Goal: Task Accomplishment & Management: Complete application form

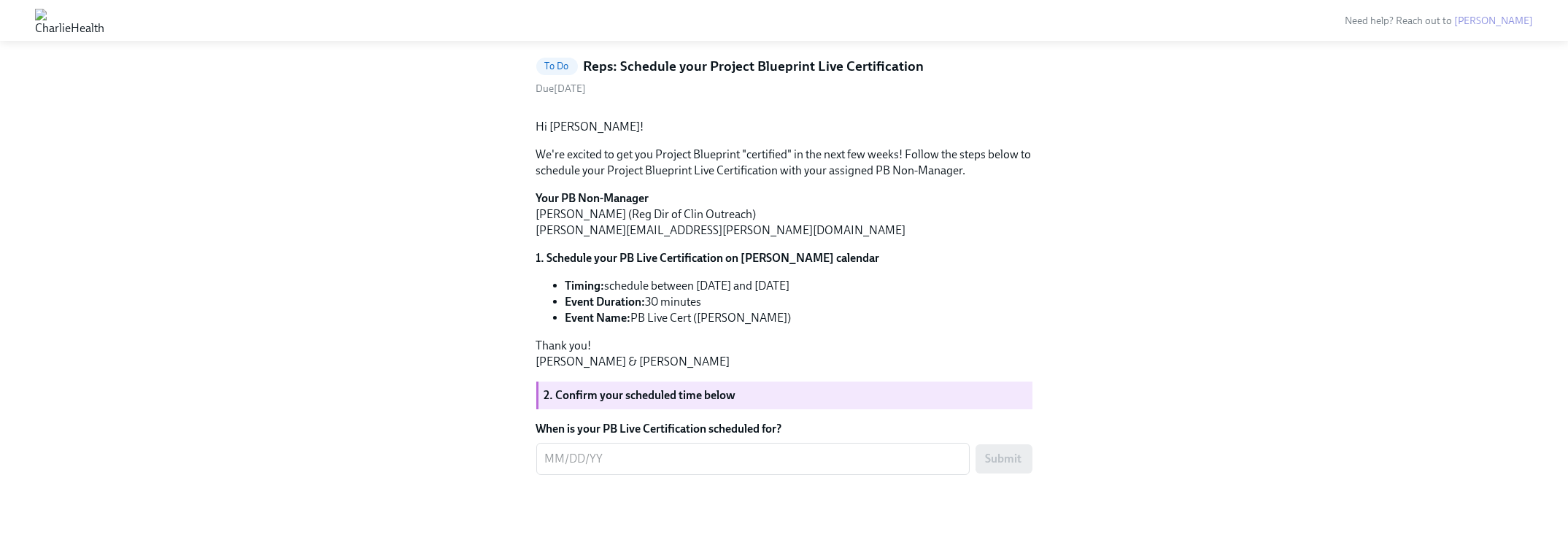
scroll to position [178, 0]
click at [779, 462] on textarea "When is your PB Live Certification scheduled for?" at bounding box center [753, 459] width 416 height 18
type textarea "[DATE]"
drag, startPoint x: 995, startPoint y: 460, endPoint x: 1027, endPoint y: 452, distance: 33.0
click at [995, 460] on span "Submit" at bounding box center [1004, 458] width 37 height 15
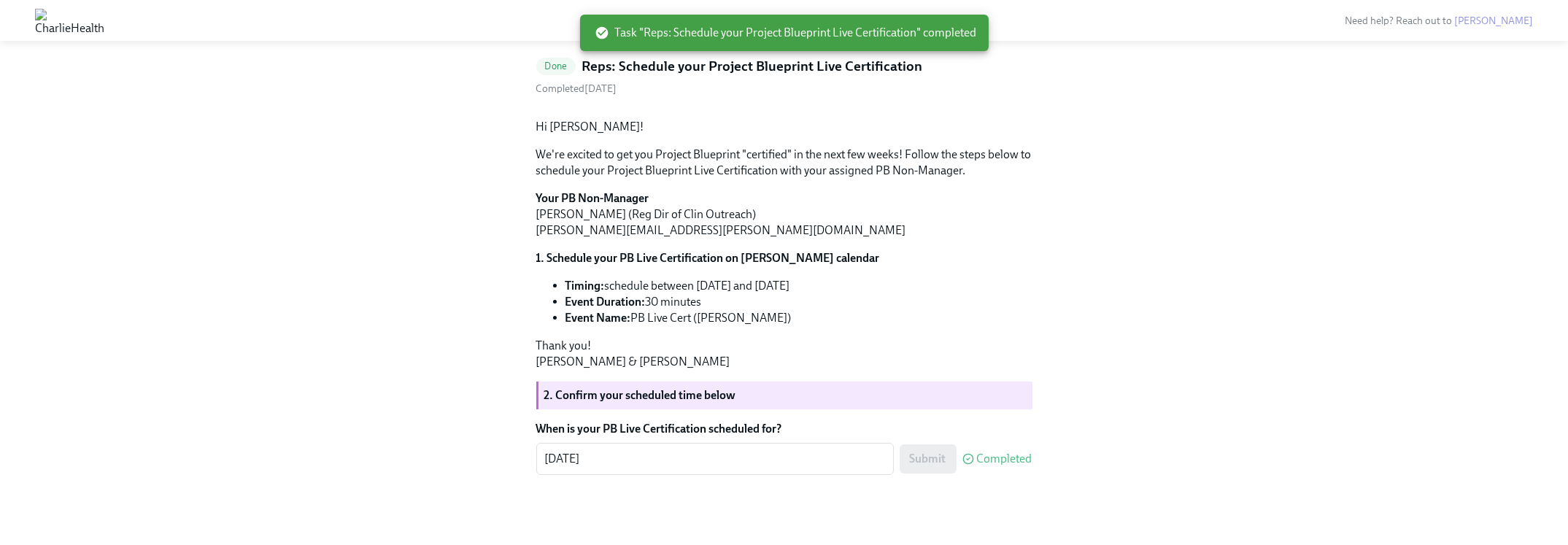
click at [1217, 402] on div "Back to Project Blueprint Foundations Certification overview Done Reps: Schedul…" at bounding box center [784, 263] width 1498 height 492
click at [1208, 444] on div "Back to Project Blueprint Foundations Certification overview Done Reps: Schedul…" at bounding box center [784, 263] width 1498 height 492
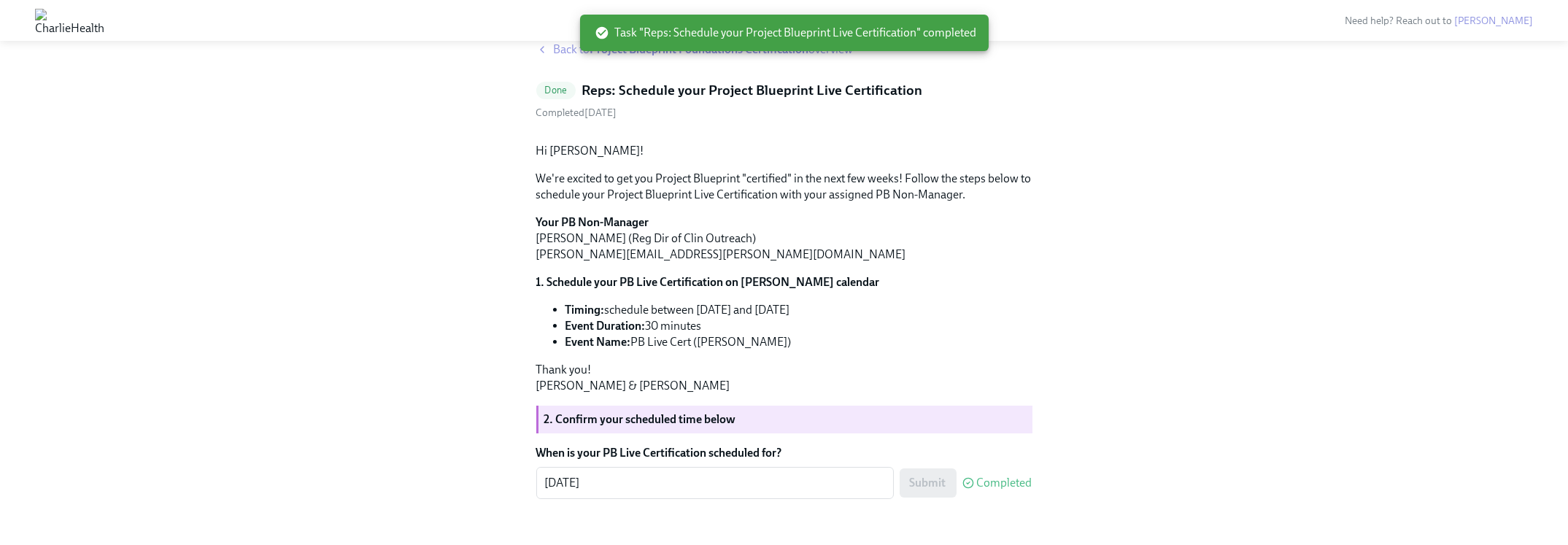
scroll to position [0, 0]
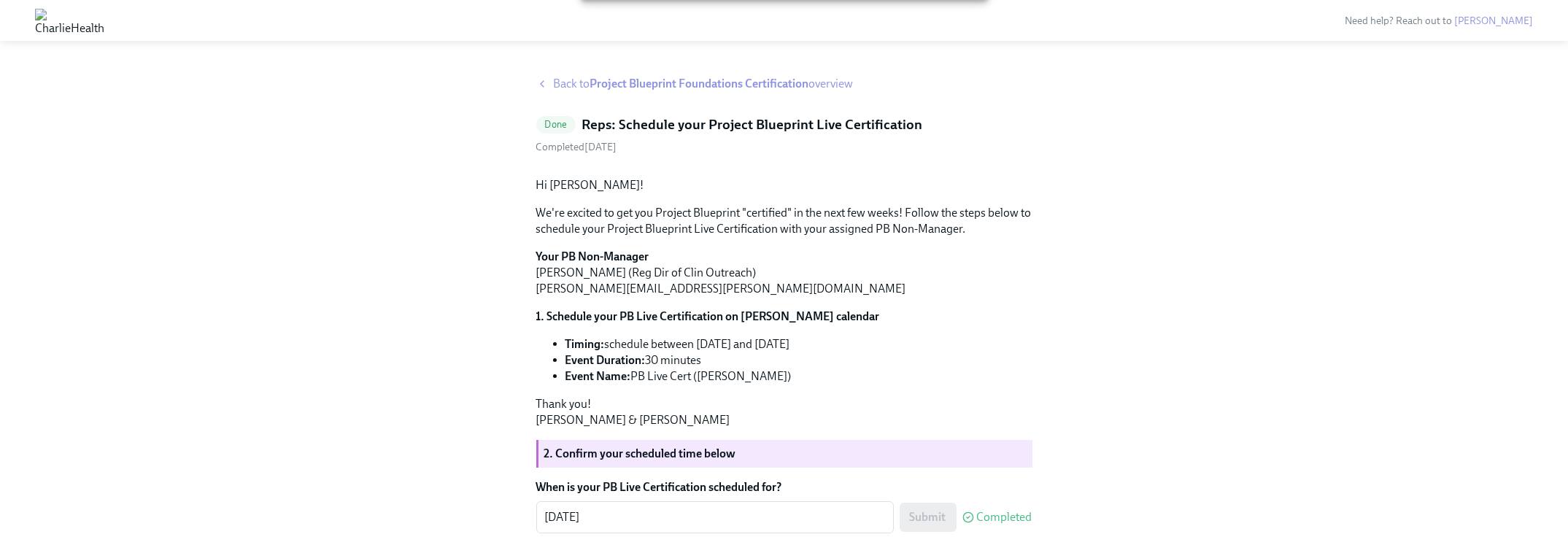
click at [682, 82] on strong "Project Blueprint Foundations Certification" at bounding box center [700, 83] width 219 height 14
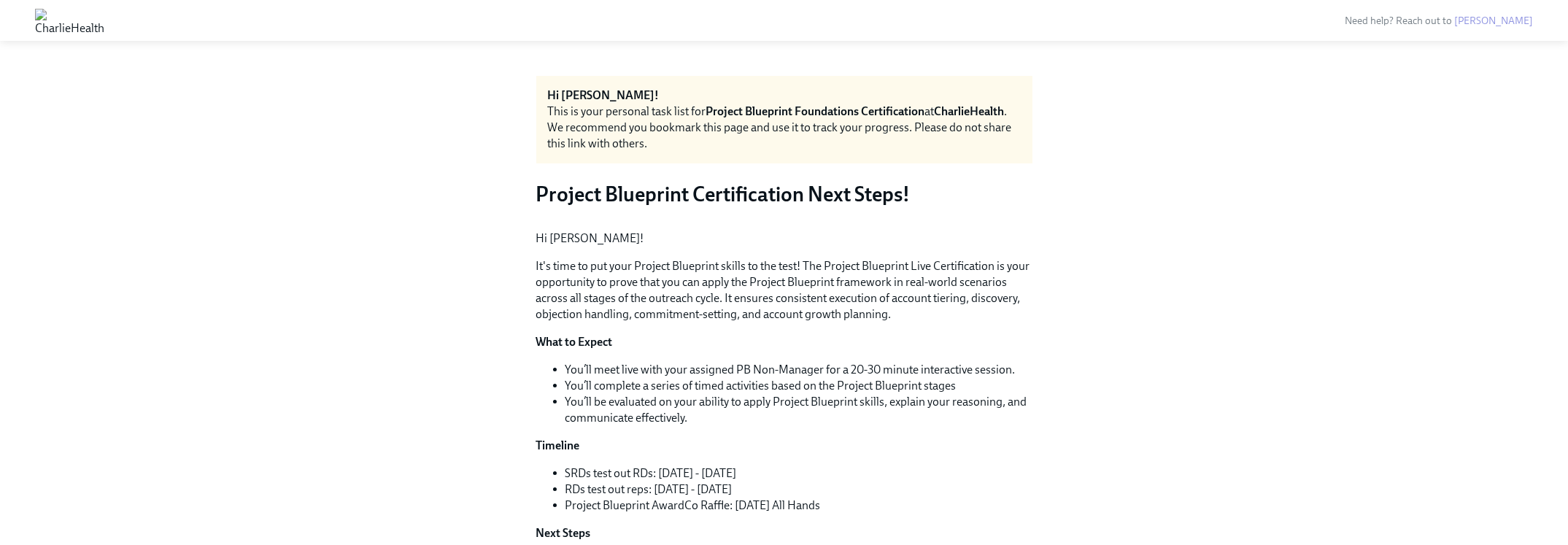
scroll to position [194, 0]
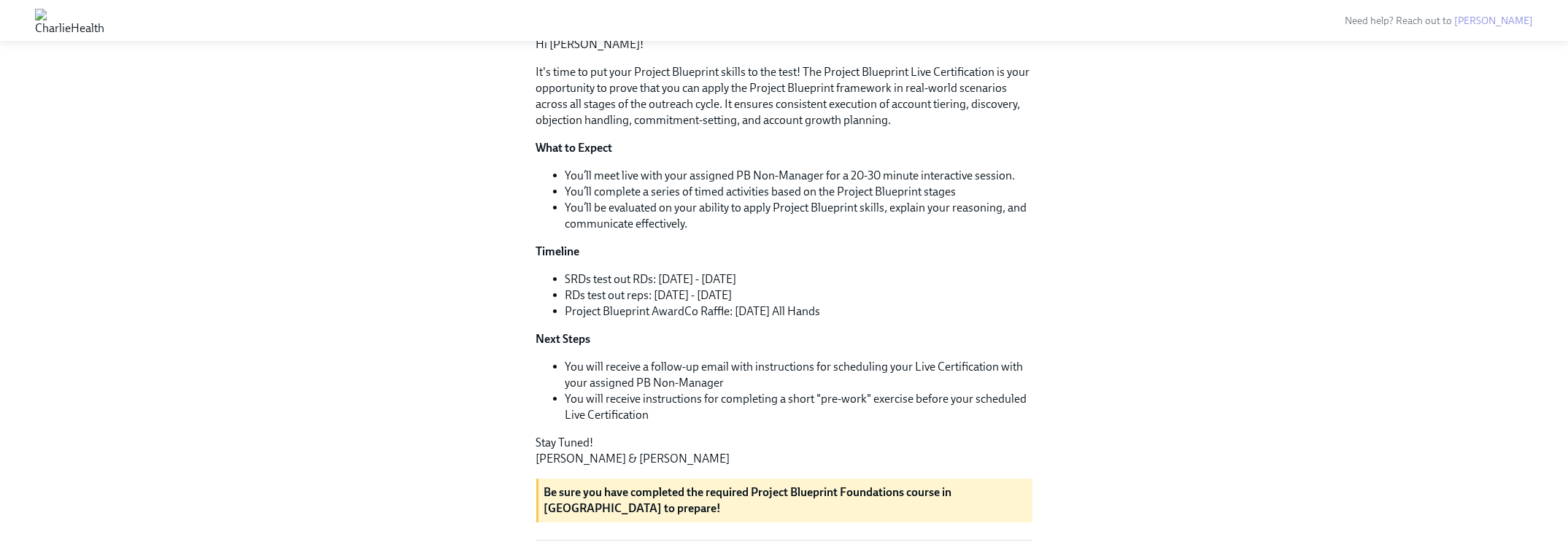
click at [798, 128] on p "It's time to put your Project Blueprint skills to the test! The Project Bluepri…" at bounding box center [784, 96] width 496 height 64
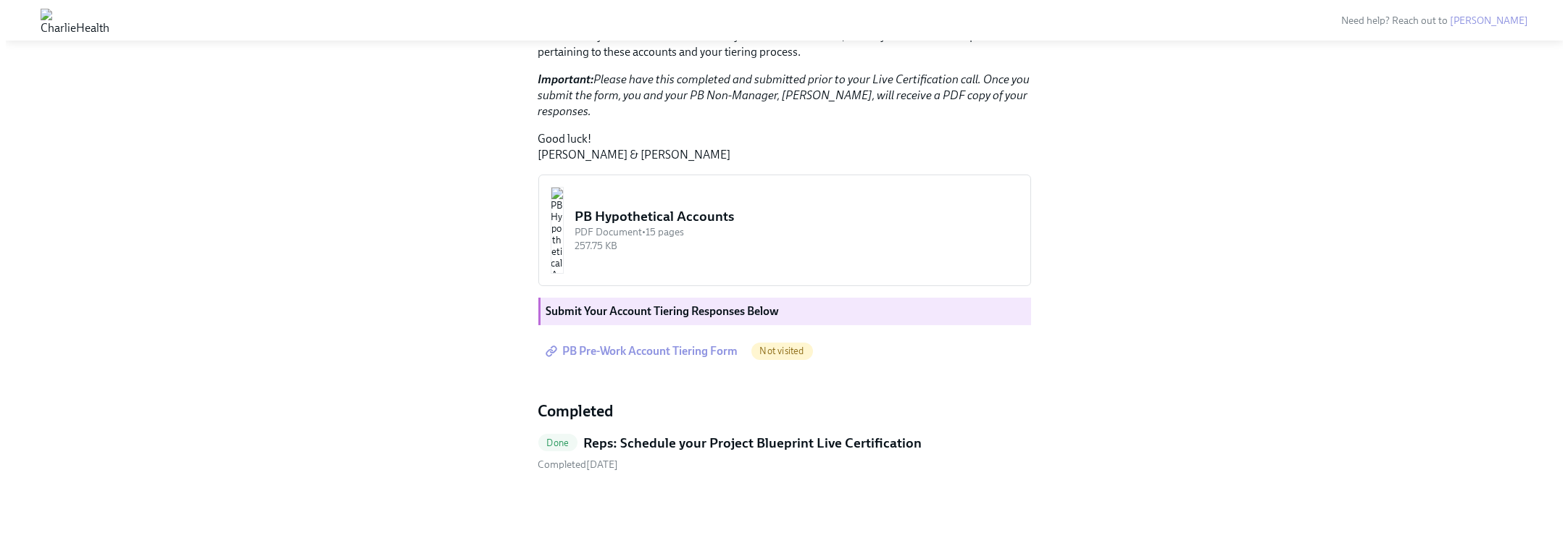
scroll to position [1062, 0]
click at [763, 226] on div "PB Hypothetical Accounts" at bounding box center [791, 216] width 444 height 19
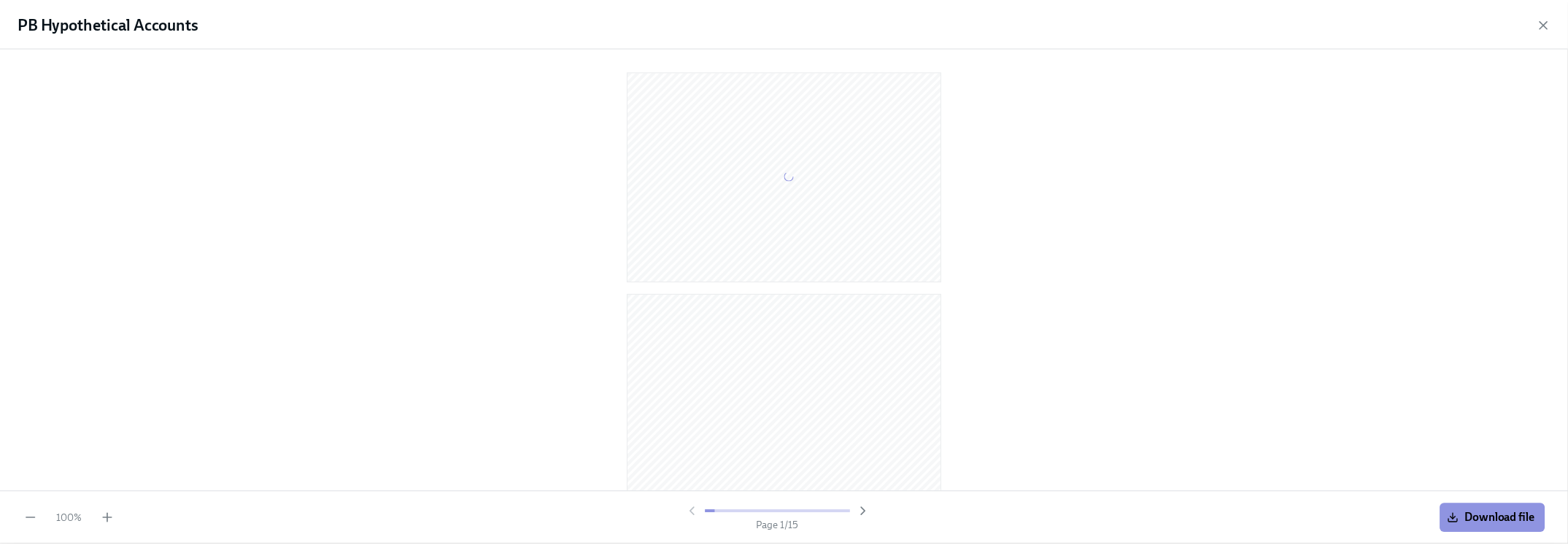
scroll to position [57, 0]
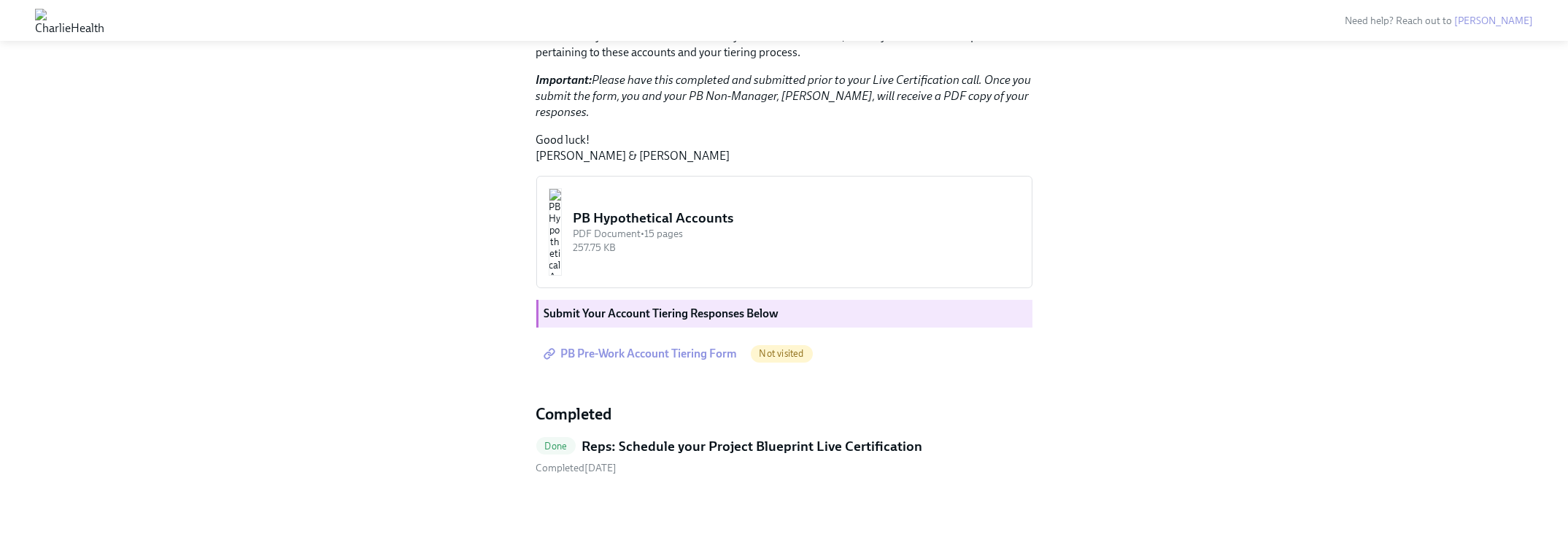
scroll to position [968, 0]
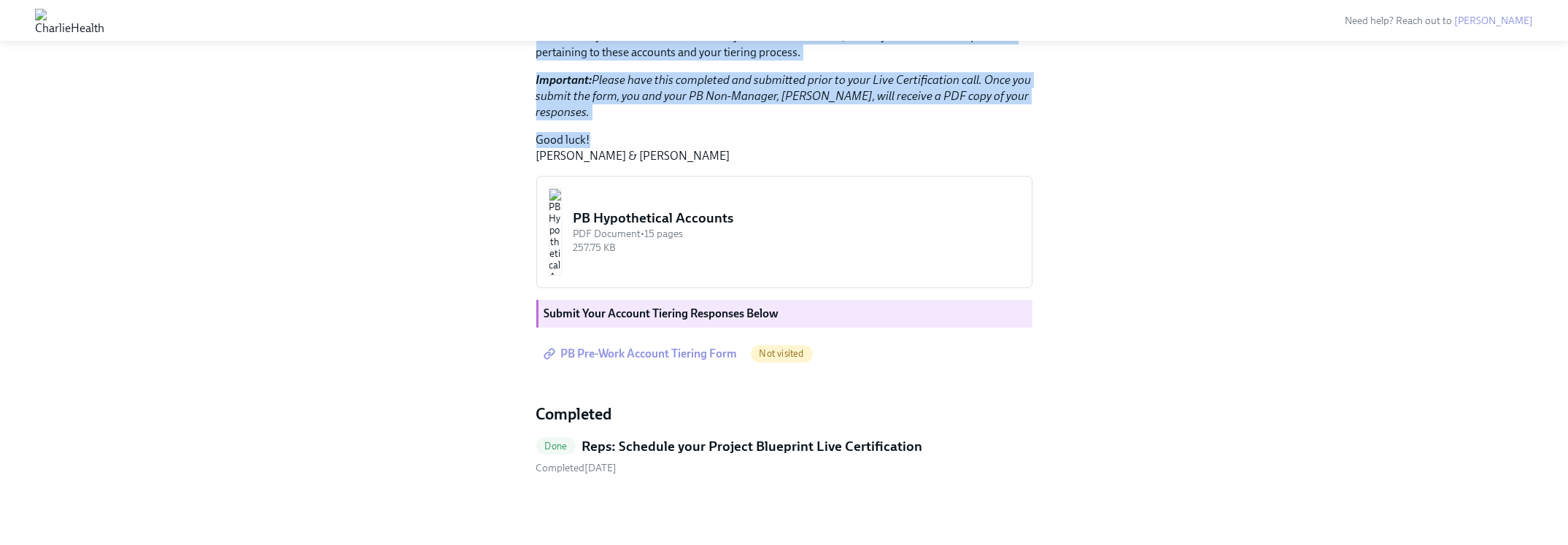
drag, startPoint x: 652, startPoint y: 336, endPoint x: 461, endPoint y: 107, distance: 298.2
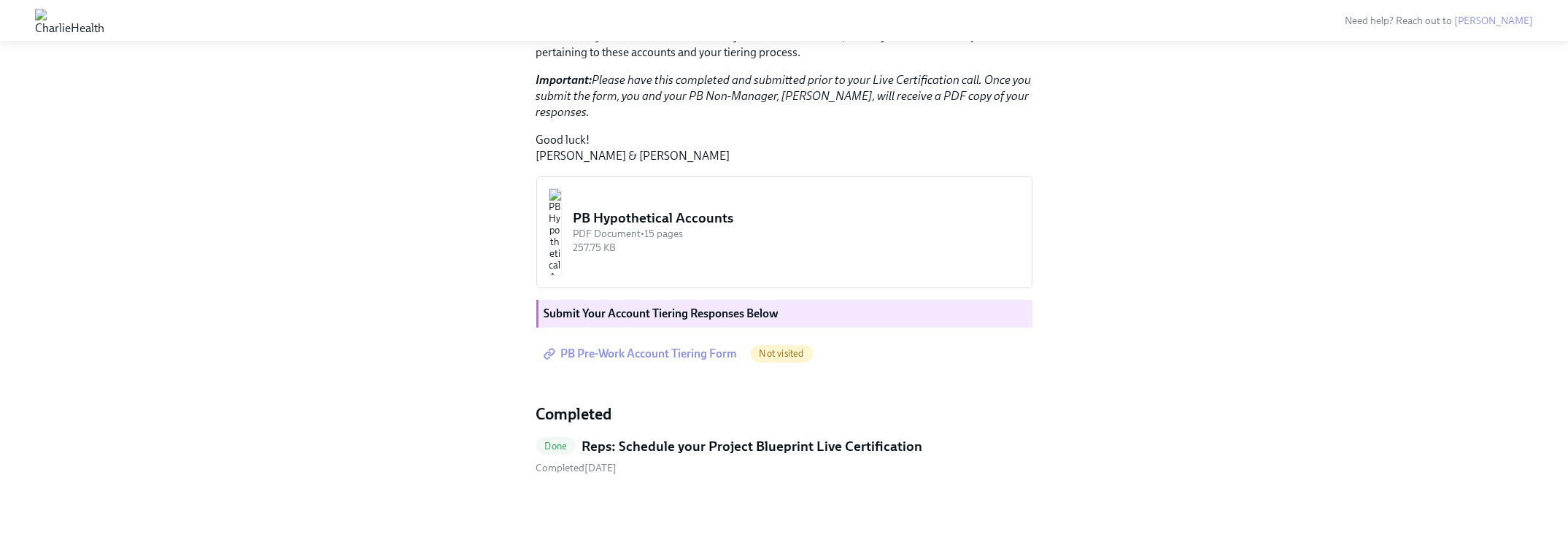
drag, startPoint x: 723, startPoint y: 364, endPoint x: 622, endPoint y: 350, distance: 102.0
click at [622, 164] on p "Good luck! [PERSON_NAME] & [PERSON_NAME]" at bounding box center [784, 148] width 496 height 32
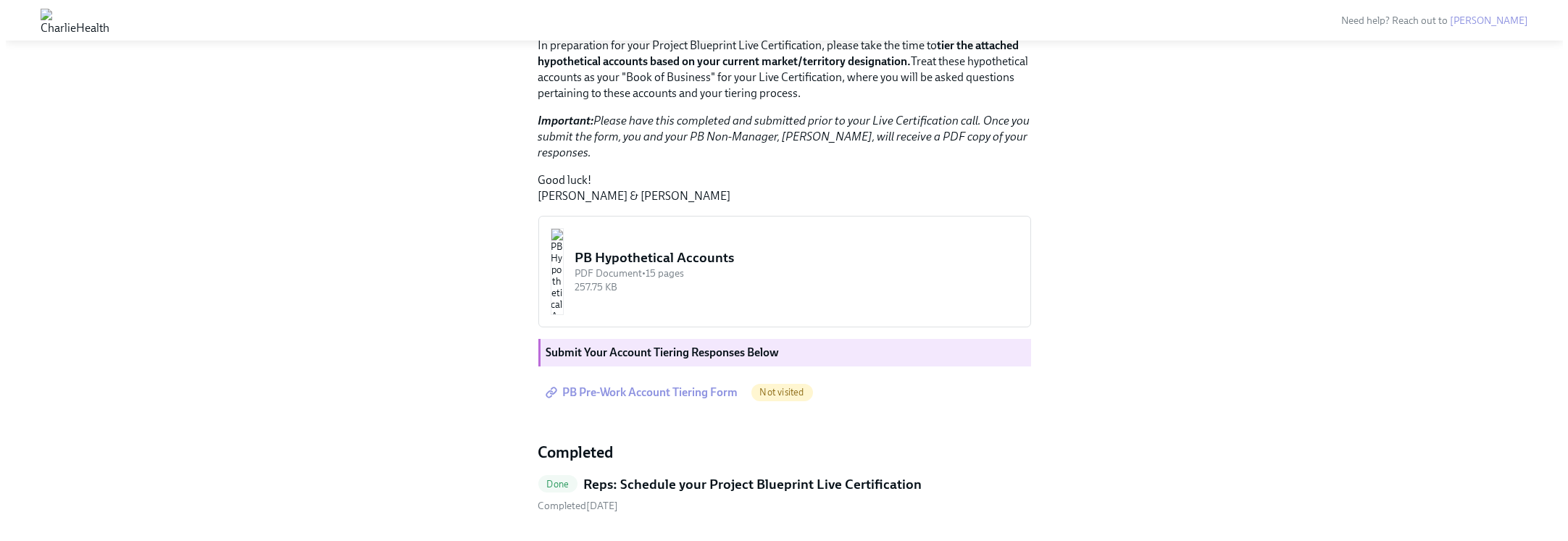
scroll to position [864, 0]
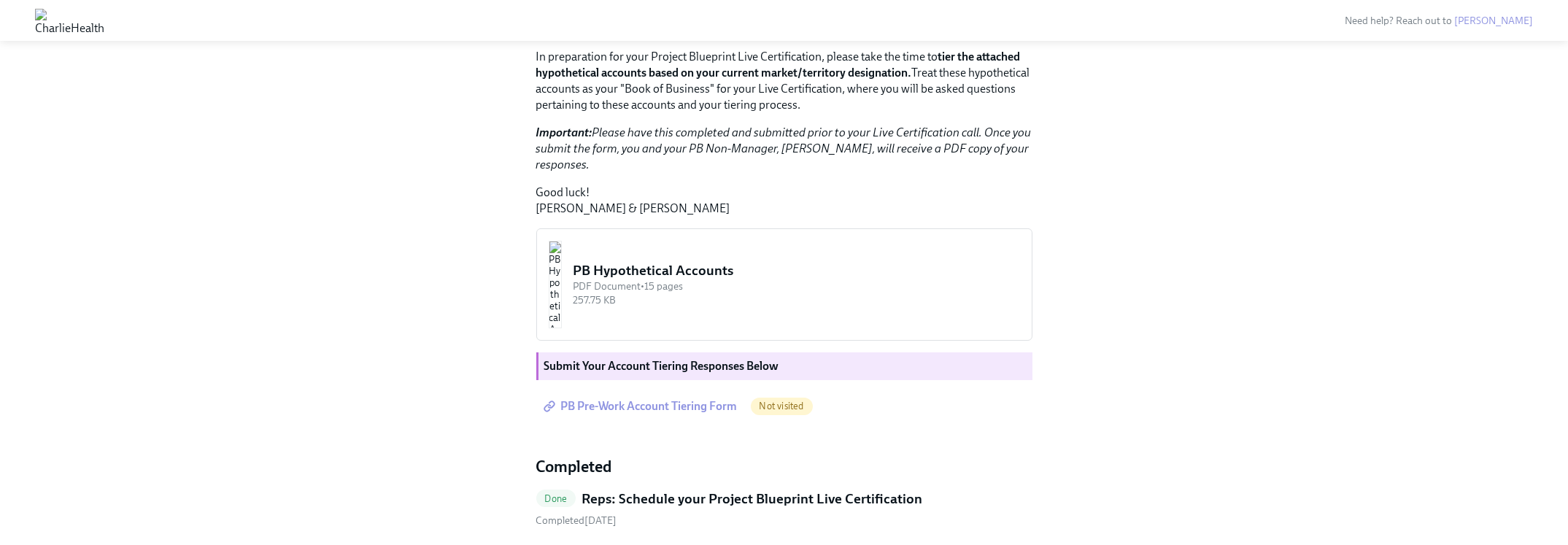
click at [781, 280] on div "PB Hypothetical Accounts" at bounding box center [797, 270] width 447 height 19
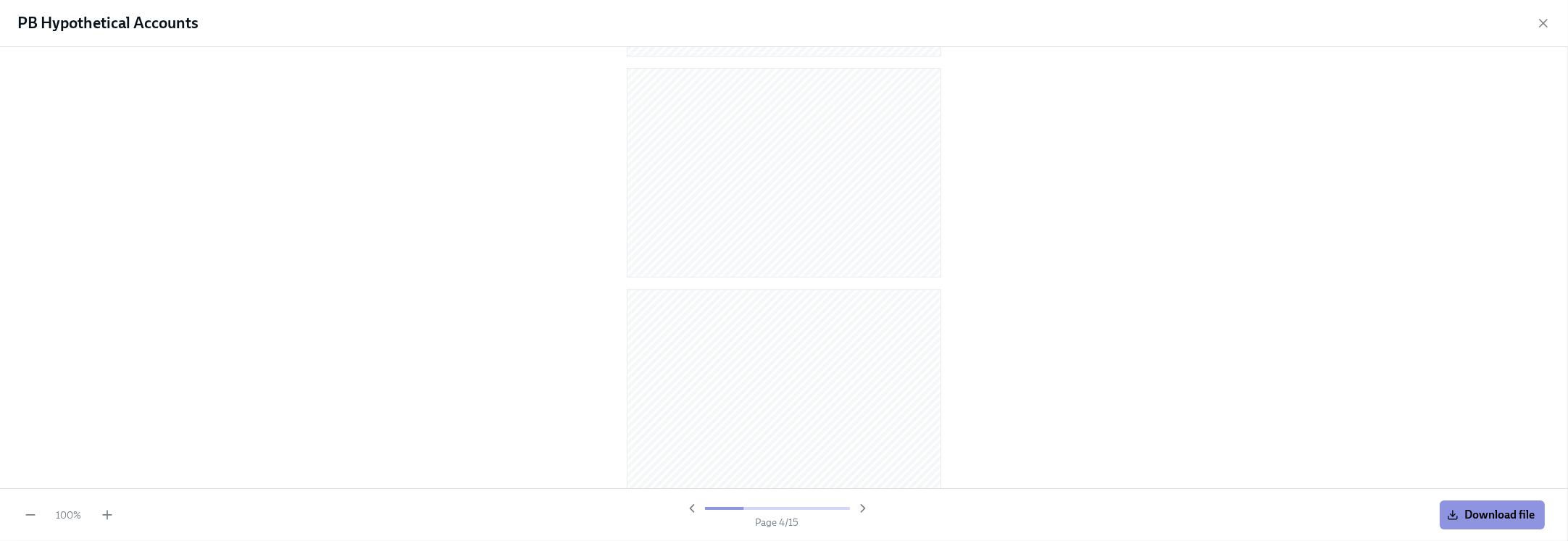
scroll to position [0, 0]
click at [250, 233] on div at bounding box center [784, 264] width 1522 height 412
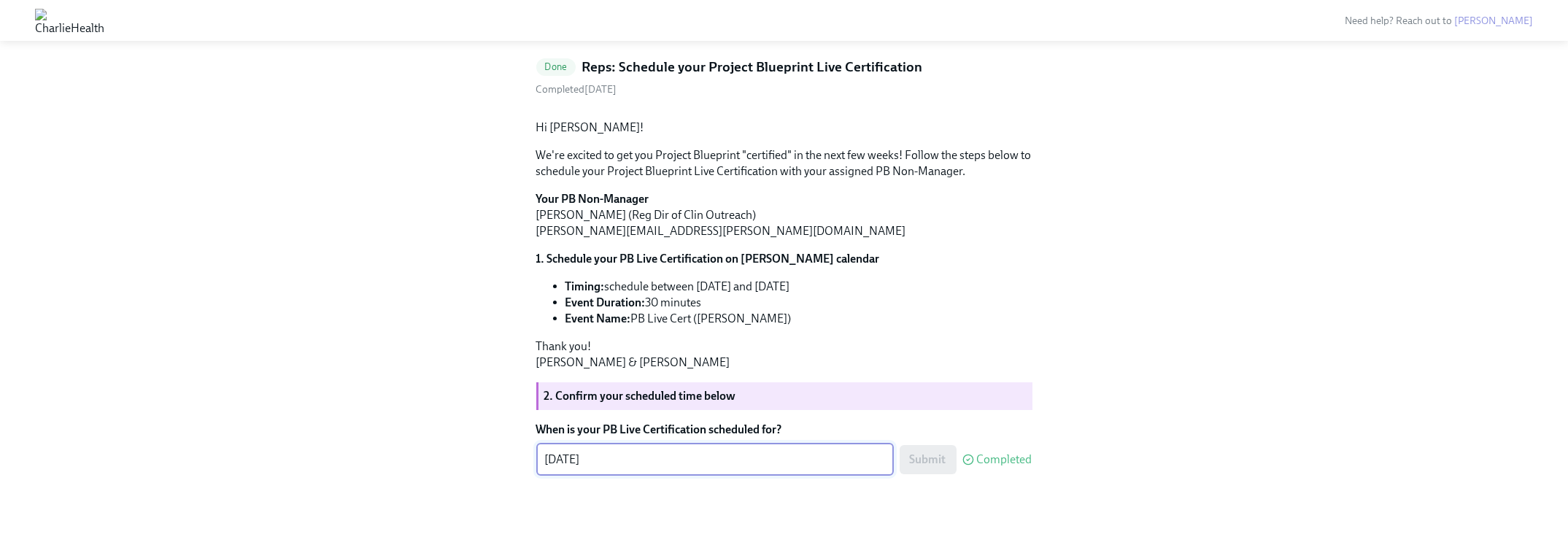
scroll to position [131, 0]
drag, startPoint x: 0, startPoint y: 0, endPoint x: 742, endPoint y: 332, distance: 812.9
click at [742, 294] on li "Timing: schedule between [DATE] and [DATE]" at bounding box center [800, 285] width 467 height 16
click at [1023, 315] on li "Event Name: PB Live Cert ([PERSON_NAME])" at bounding box center [800, 318] width 467 height 16
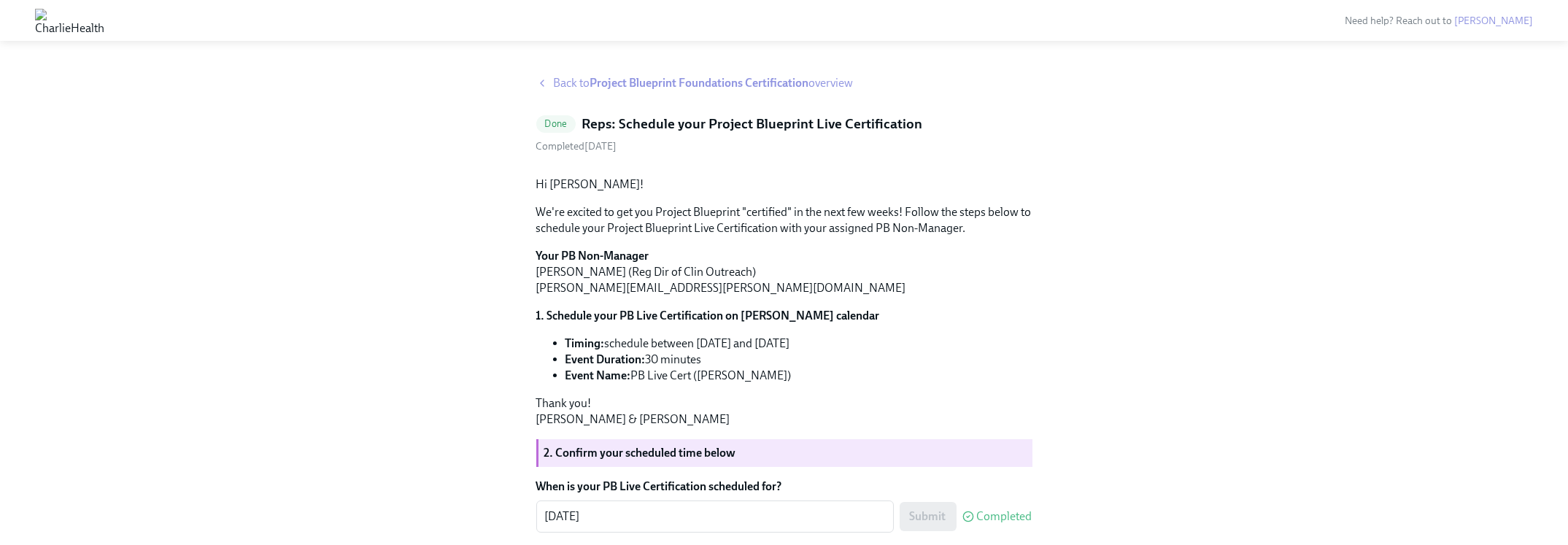
scroll to position [0, 0]
drag, startPoint x: 652, startPoint y: 95, endPoint x: 658, endPoint y: 88, distance: 9.2
click at [652, 94] on div "Back to Project Blueprint Foundations Certification overview Done Reps: Schedul…" at bounding box center [784, 321] width 496 height 492
click at [659, 86] on strong "Project Blueprint Foundations Certification" at bounding box center [700, 83] width 219 height 14
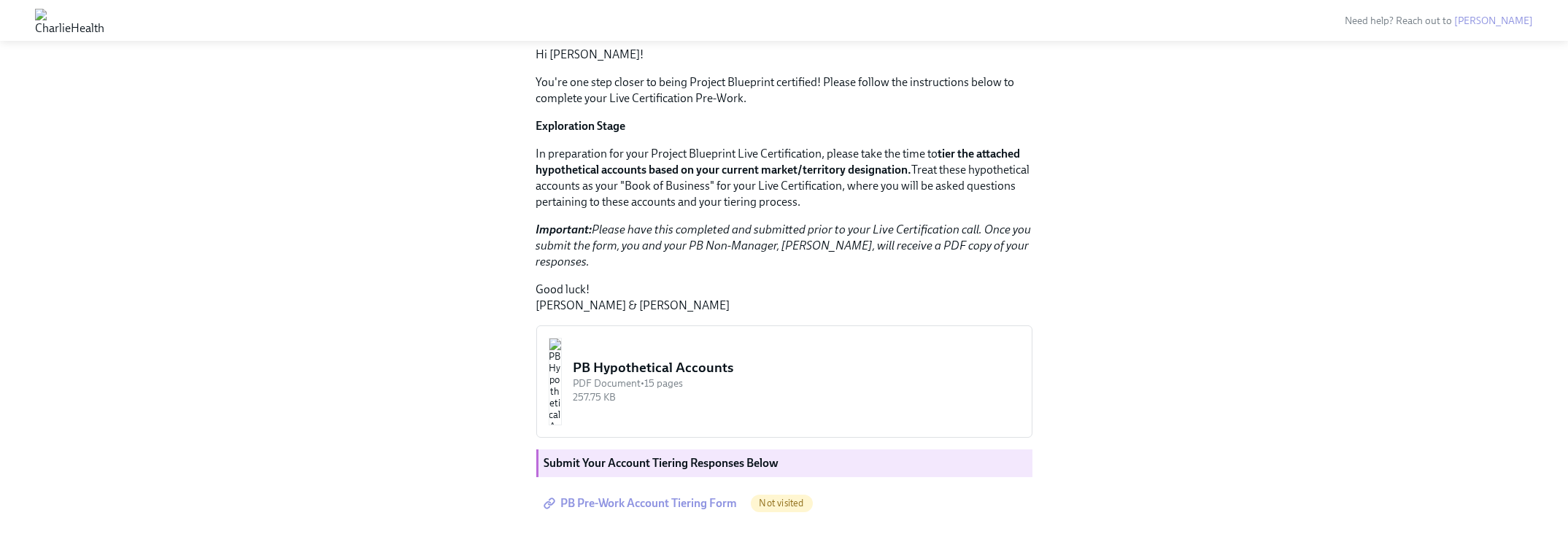
scroll to position [972, 0]
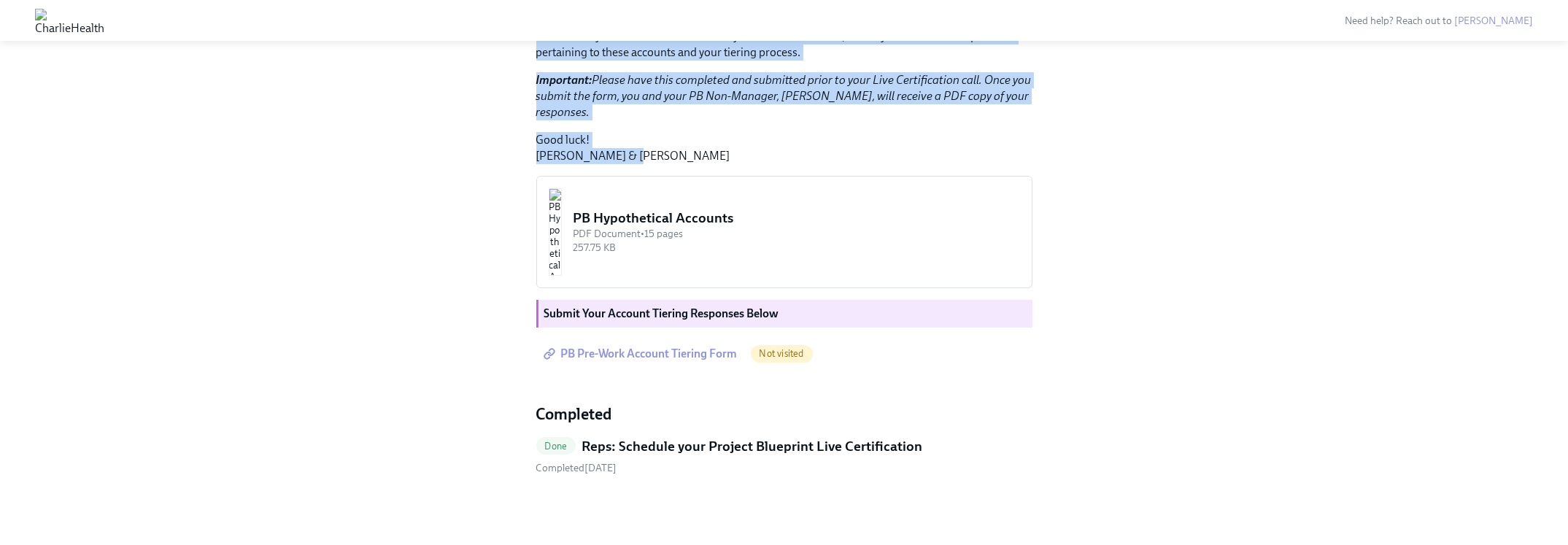
drag, startPoint x: 673, startPoint y: 345, endPoint x: 519, endPoint y: 163, distance: 238.4
drag, startPoint x: 532, startPoint y: 92, endPoint x: 661, endPoint y: 311, distance: 254.2
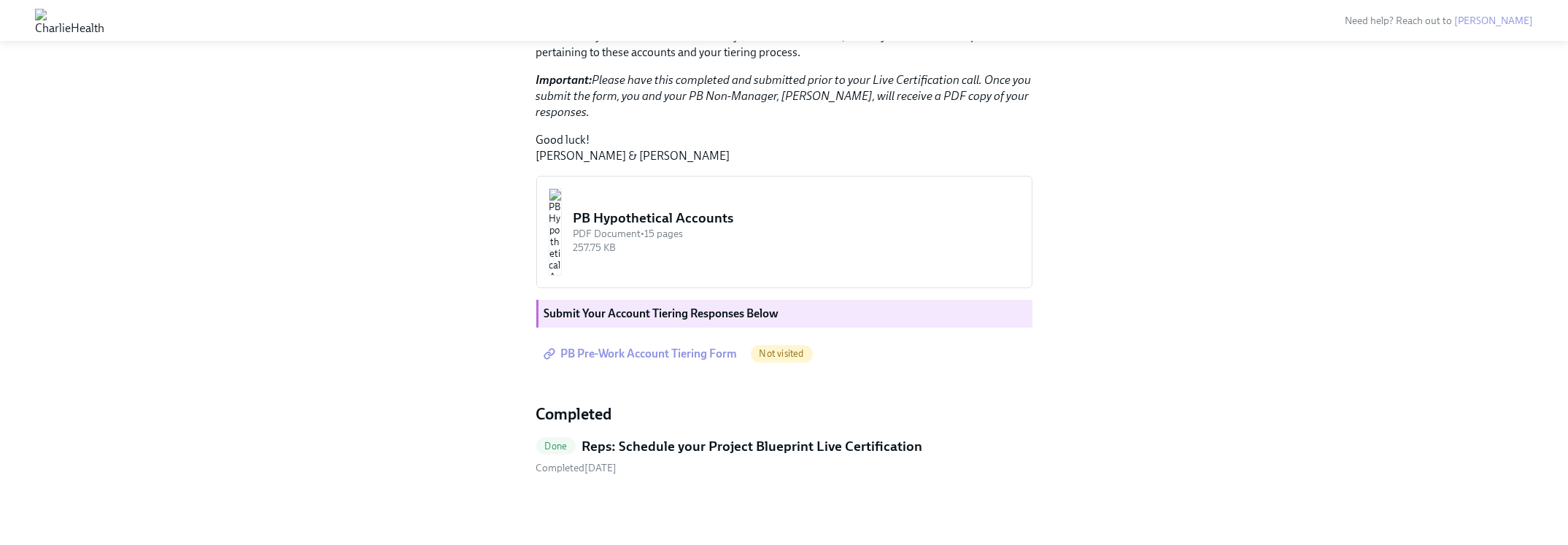
click at [648, 164] on p "Good luck! [PERSON_NAME] & [PERSON_NAME]" at bounding box center [784, 148] width 496 height 32
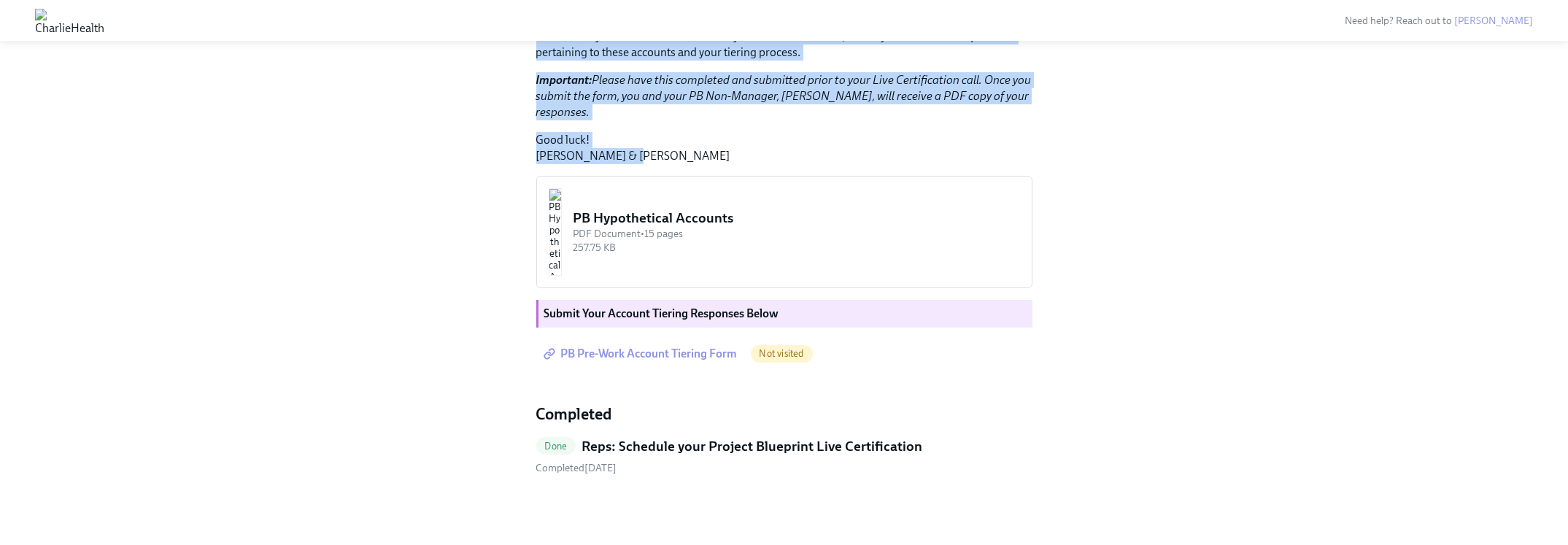
drag, startPoint x: 648, startPoint y: 345, endPoint x: 487, endPoint y: 93, distance: 299.0
drag, startPoint x: 495, startPoint y: 92, endPoint x: 658, endPoint y: 360, distance: 313.7
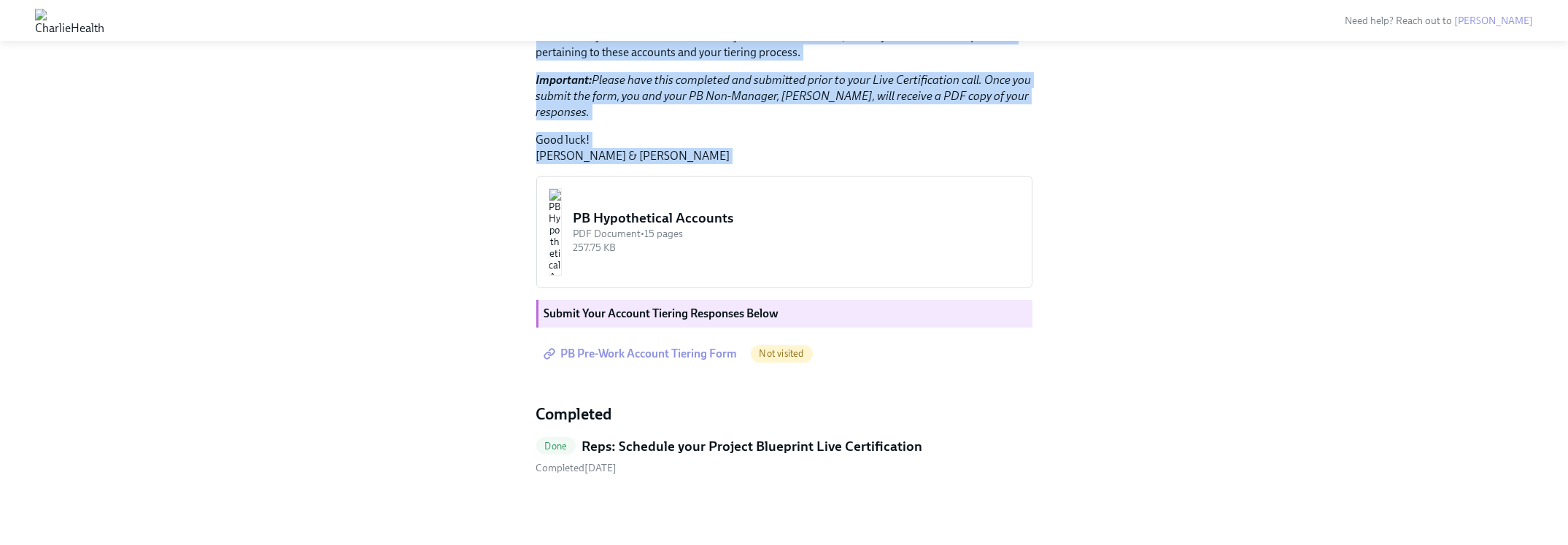
click at [658, 360] on div "Hi [PERSON_NAME]! You're one step closer to being Project Blueprint certified! …" at bounding box center [784, 127] width 496 height 483
drag, startPoint x: 658, startPoint y: 360, endPoint x: 466, endPoint y: 97, distance: 325.6
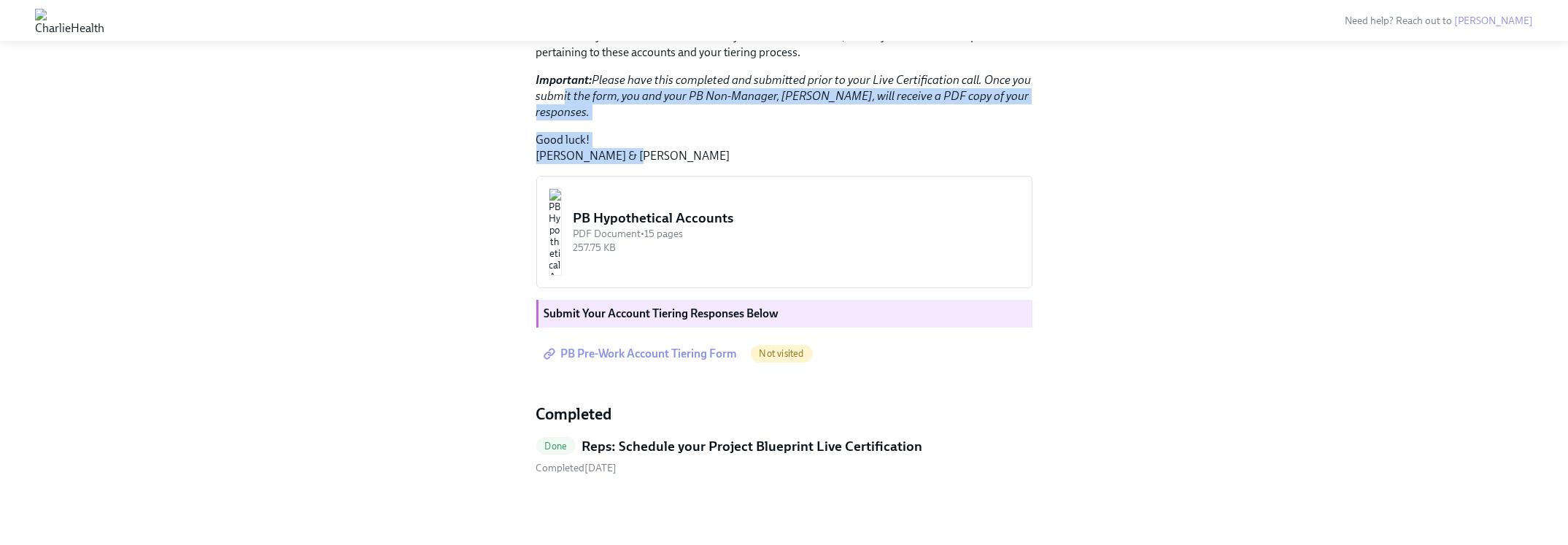
drag, startPoint x: 710, startPoint y: 342, endPoint x: 534, endPoint y: 269, distance: 190.5
click at [551, 164] on div "Hi [PERSON_NAME]! You're one step closer to being Project Blueprint certified! …" at bounding box center [784, 31] width 496 height 267
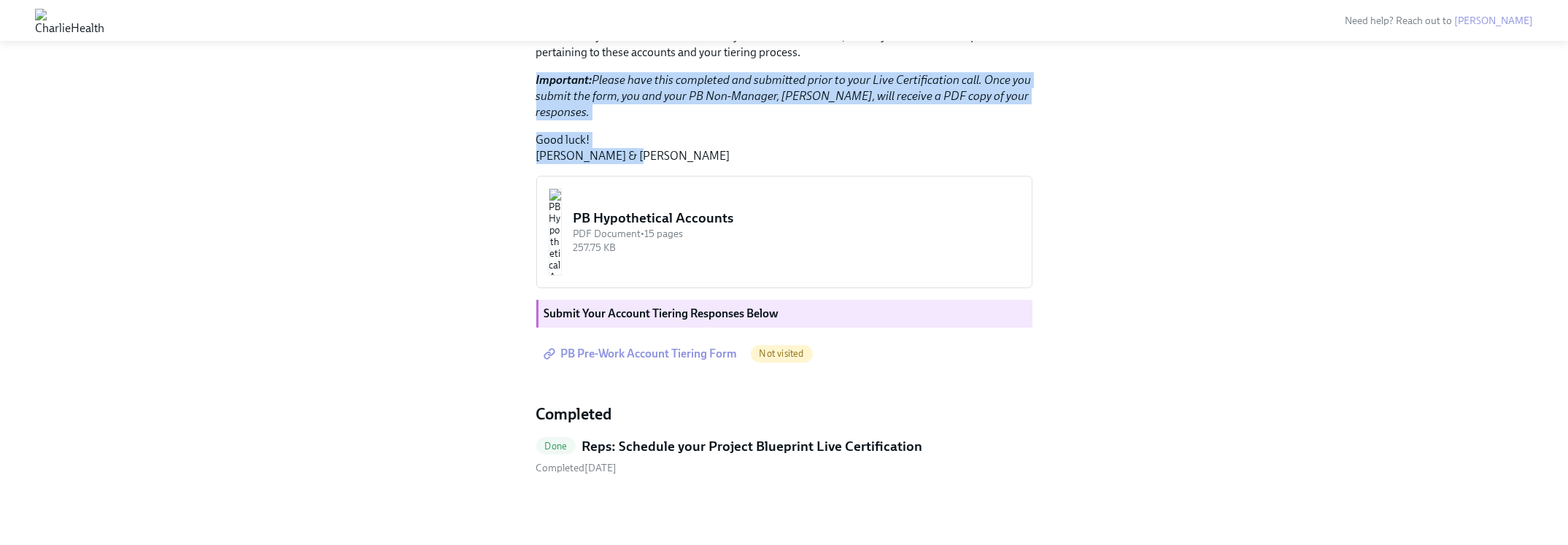
drag, startPoint x: 627, startPoint y: 350, endPoint x: 501, endPoint y: 276, distance: 146.1
drag, startPoint x: 667, startPoint y: 358, endPoint x: 465, endPoint y: 177, distance: 271.2
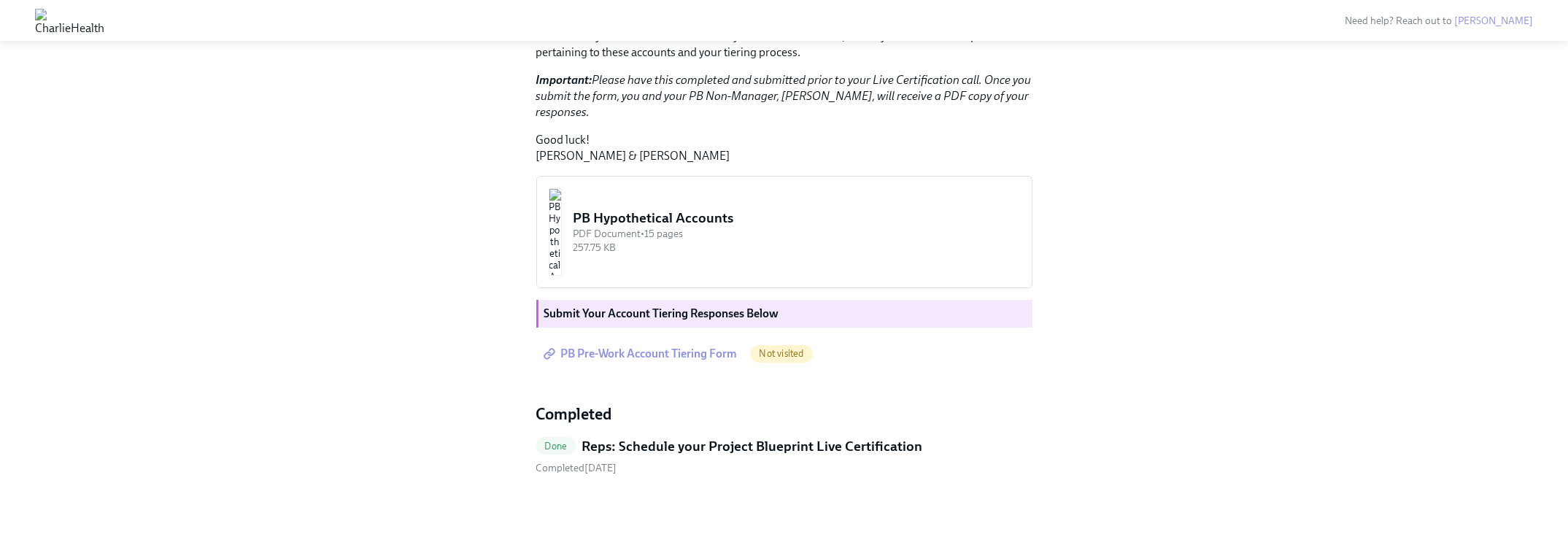
click at [693, 356] on span "PB Pre-Work Account Tiering Form" at bounding box center [642, 353] width 191 height 15
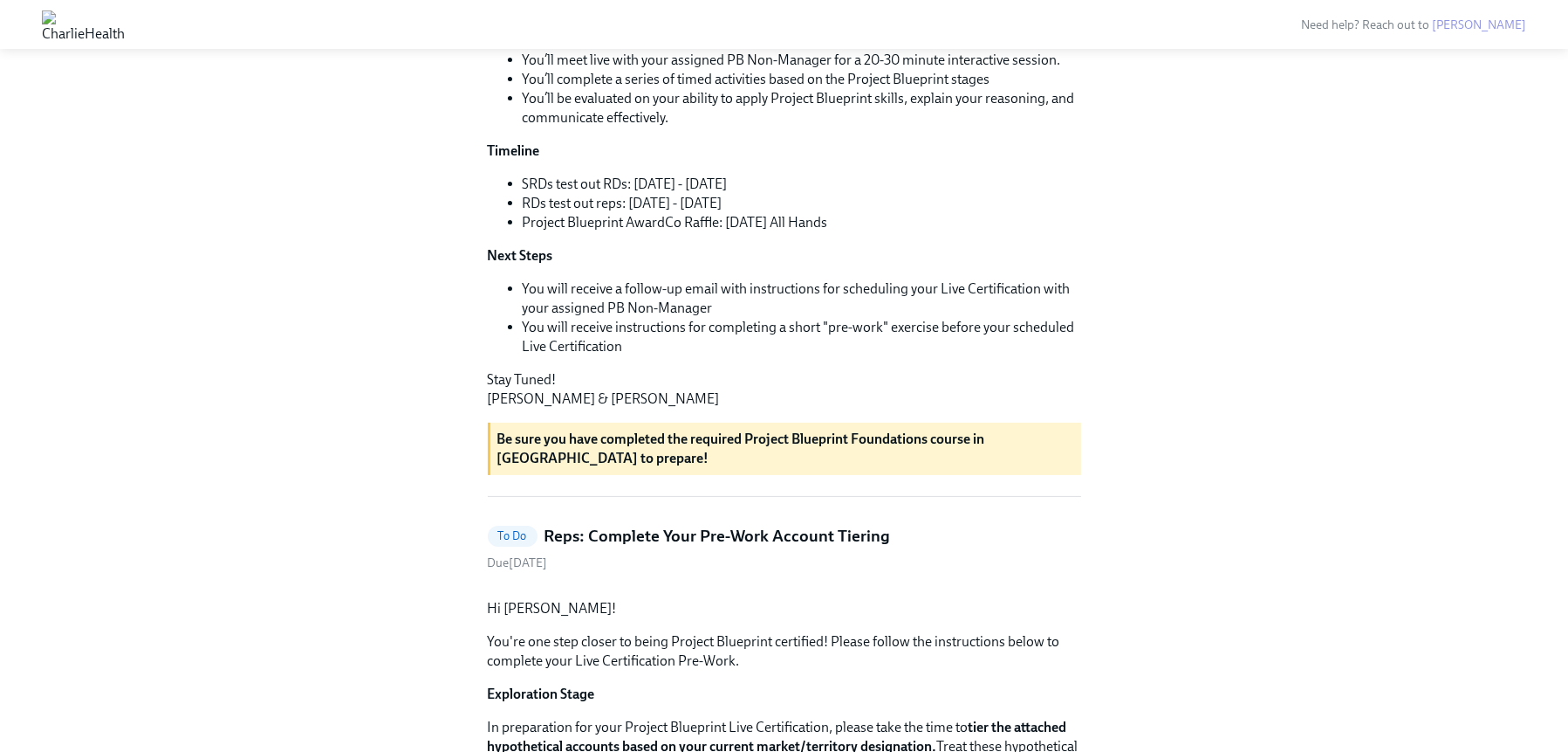
scroll to position [349, 0]
